Goal: Transaction & Acquisition: Purchase product/service

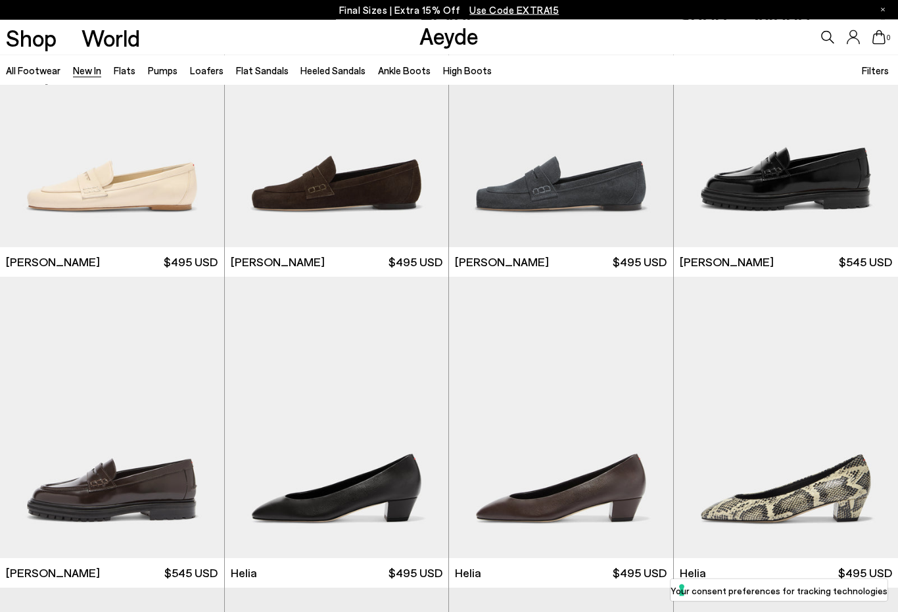
scroll to position [758, 0]
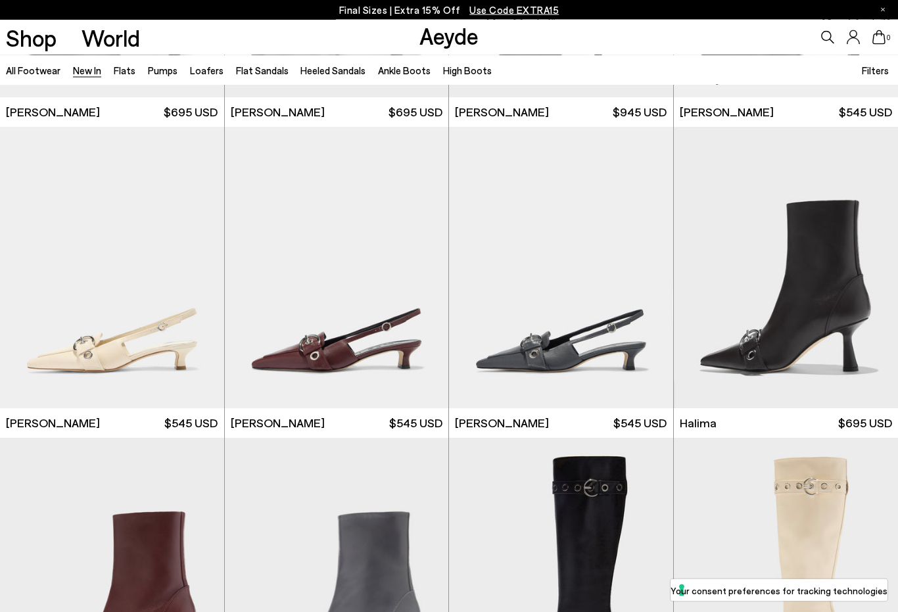
scroll to position [3690, 0]
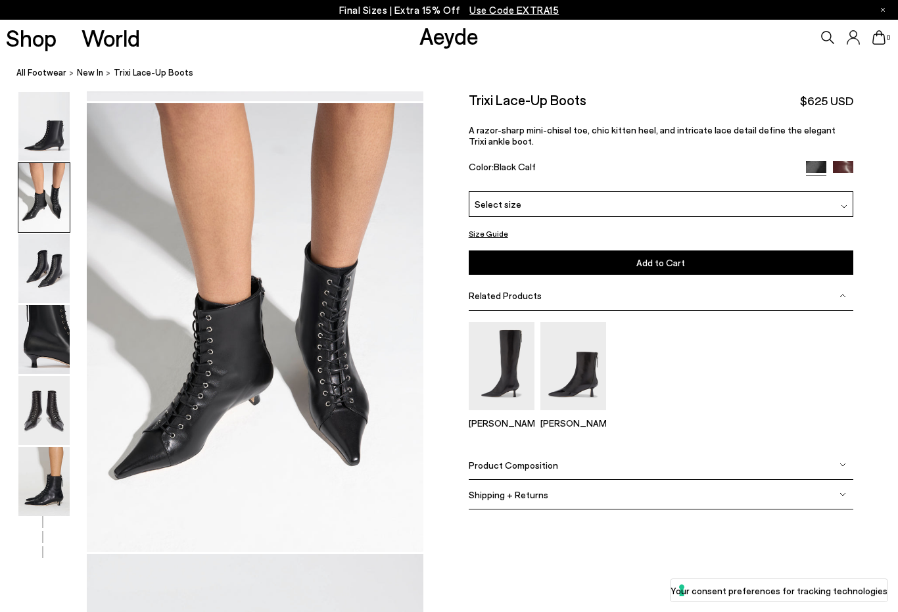
scroll to position [451, 0]
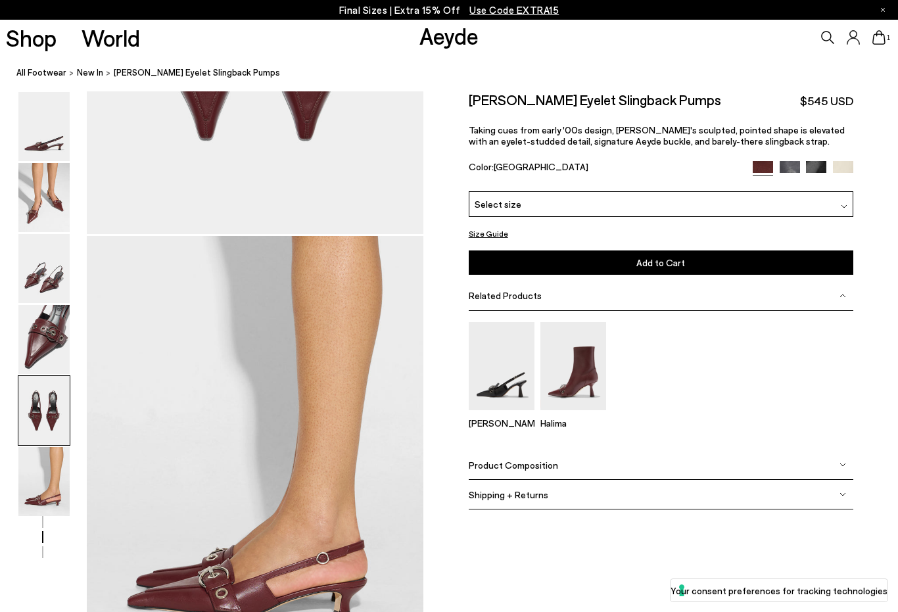
scroll to position [2345, 0]
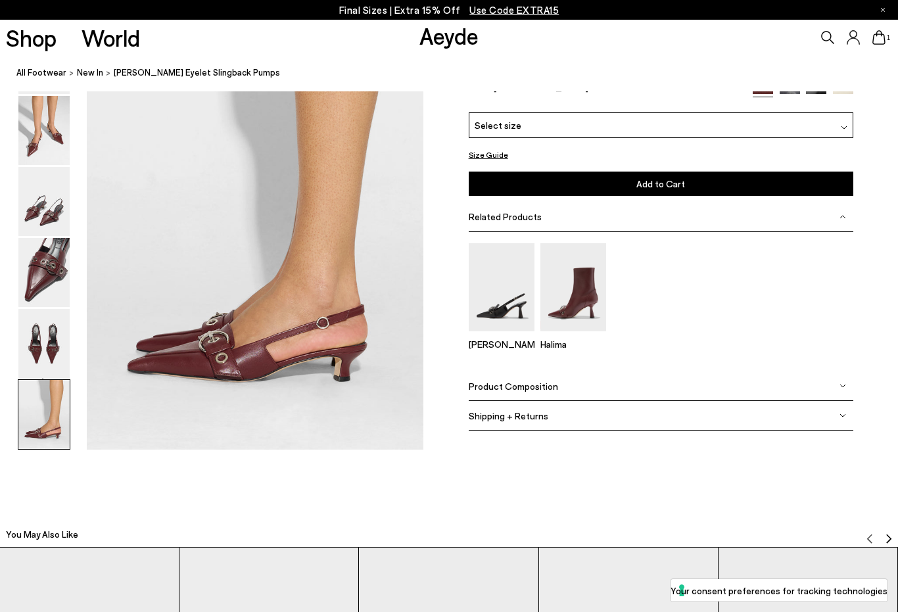
click at [46, 389] on img at bounding box center [43, 414] width 51 height 69
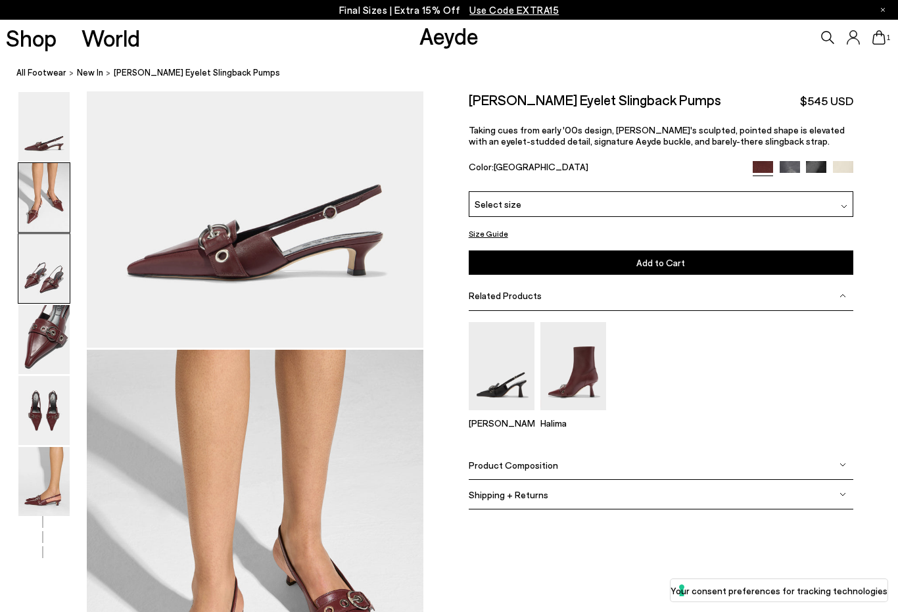
scroll to position [0, 0]
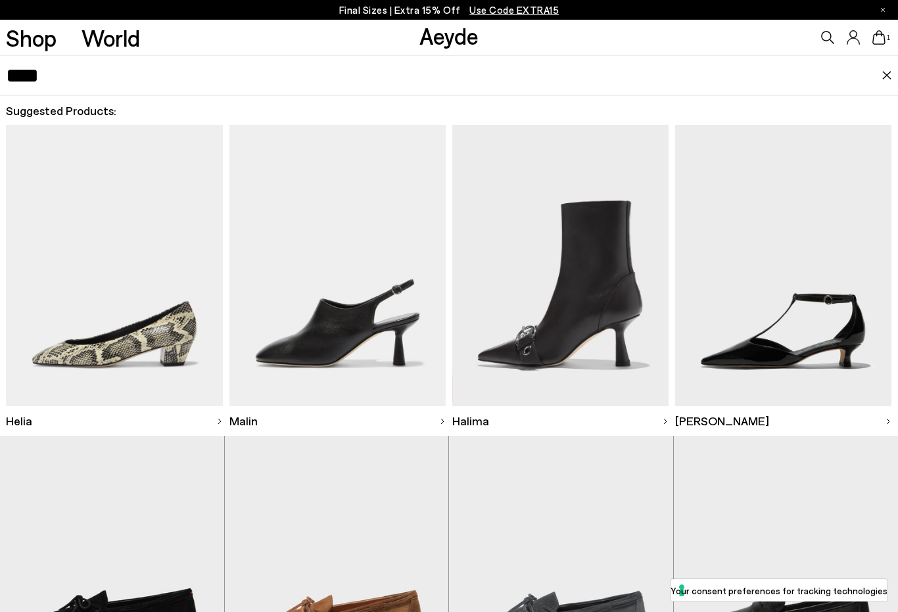
type input "****"
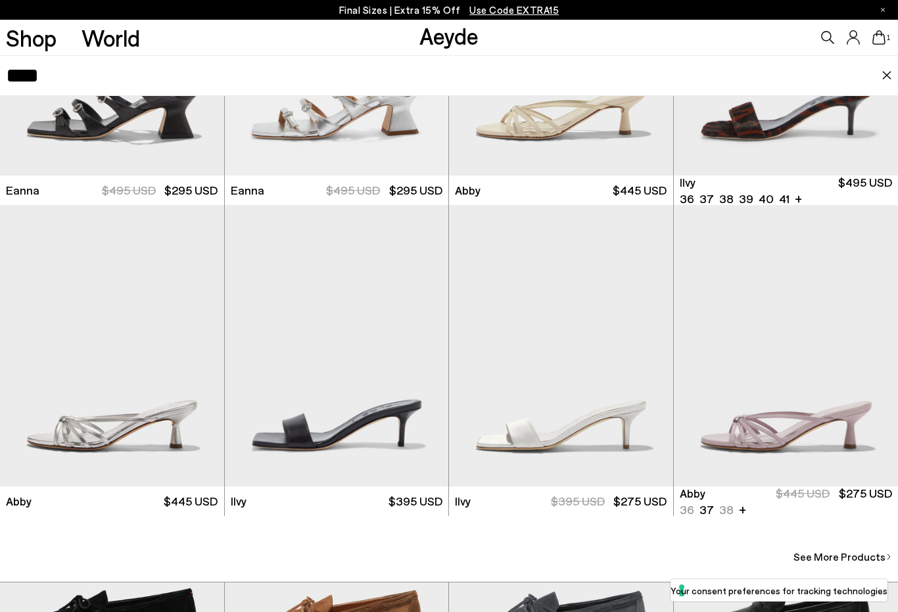
scroll to position [248, 0]
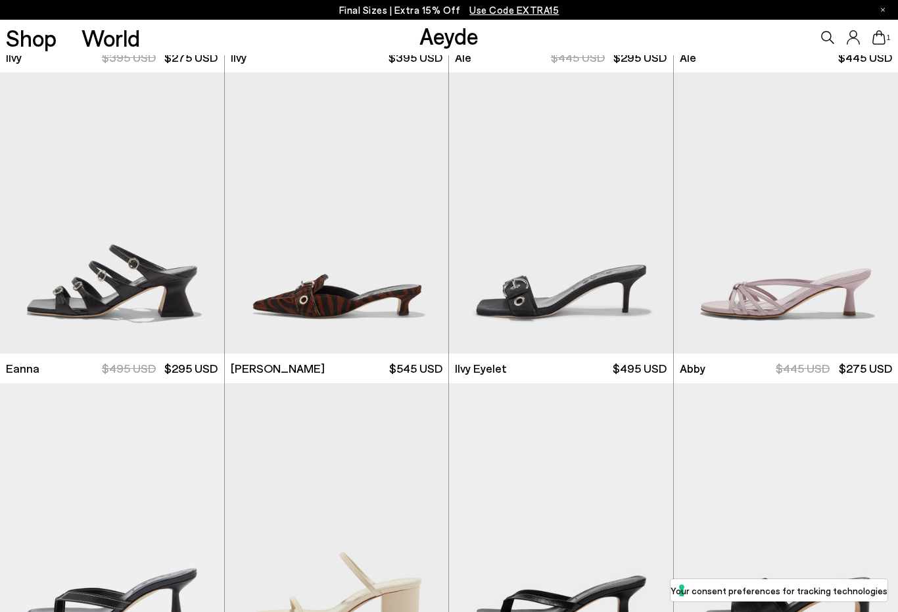
scroll to position [1310, 0]
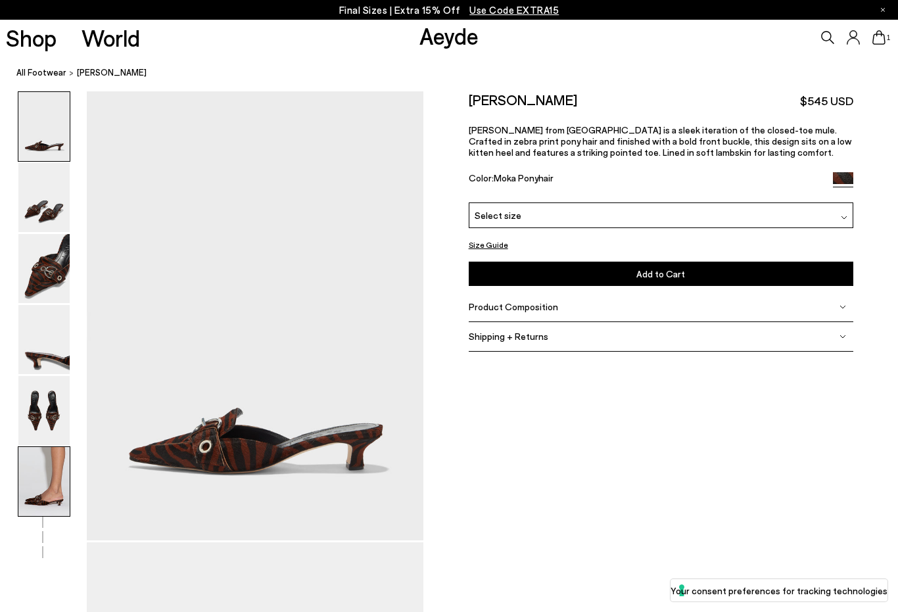
click at [57, 494] on img at bounding box center [43, 481] width 51 height 69
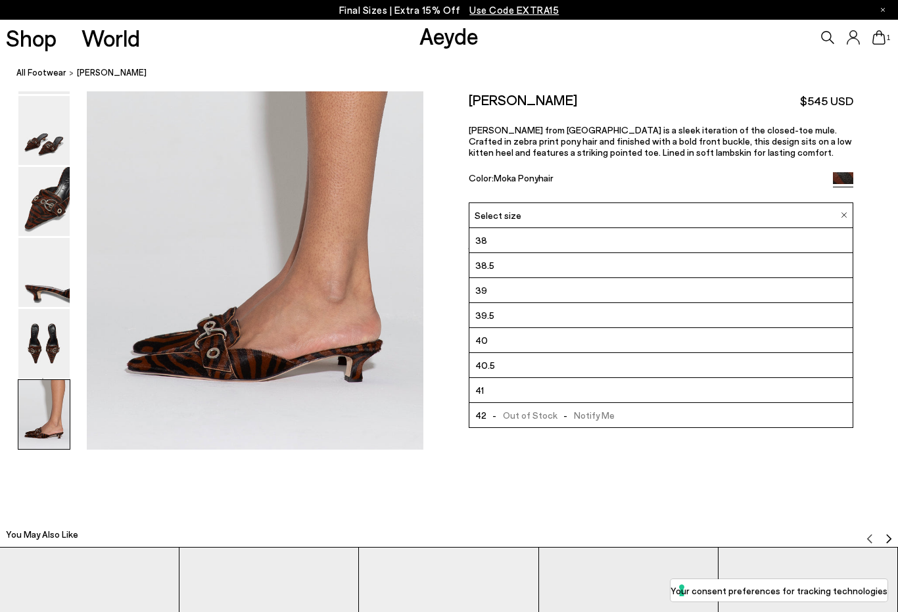
scroll to position [75, 0]
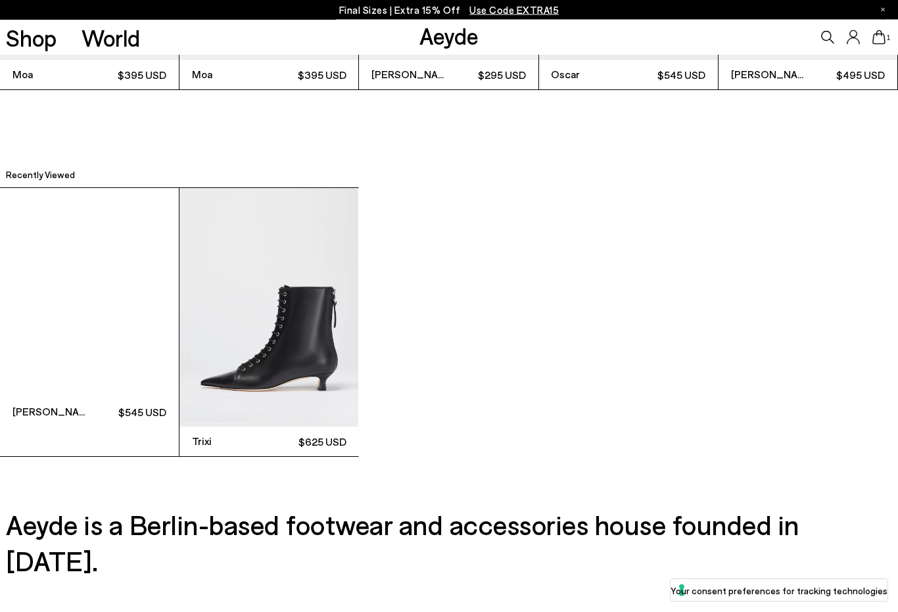
scroll to position [3069, 0]
